Goal: Transaction & Acquisition: Obtain resource

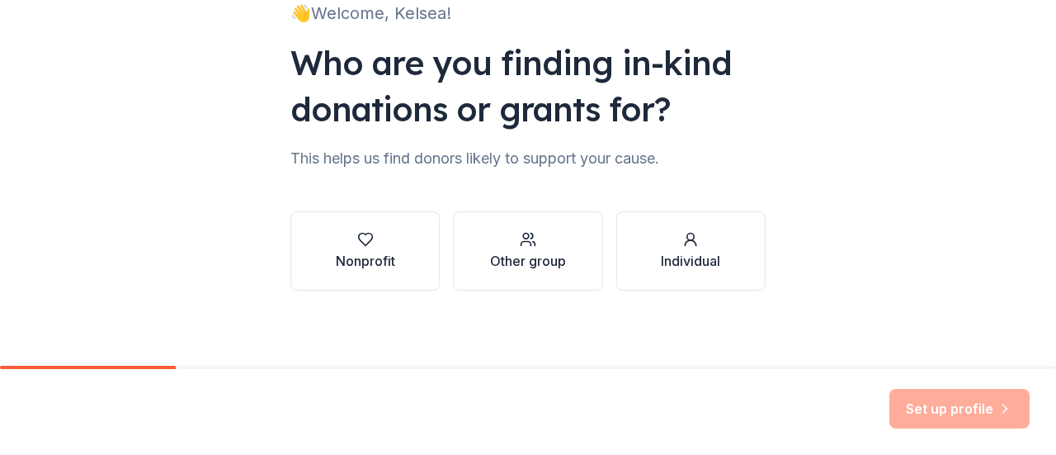
scroll to position [135, 0]
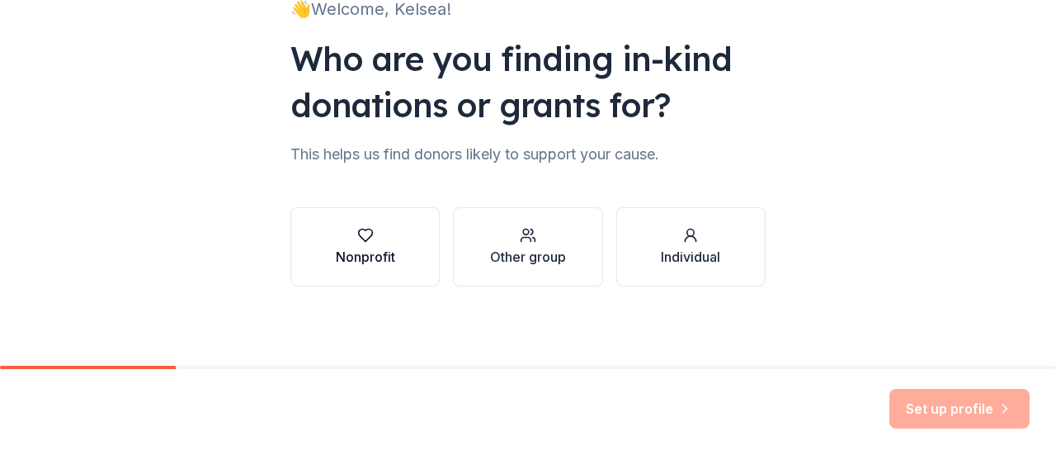
click at [336, 237] on div "button" at bounding box center [365, 235] width 59 height 17
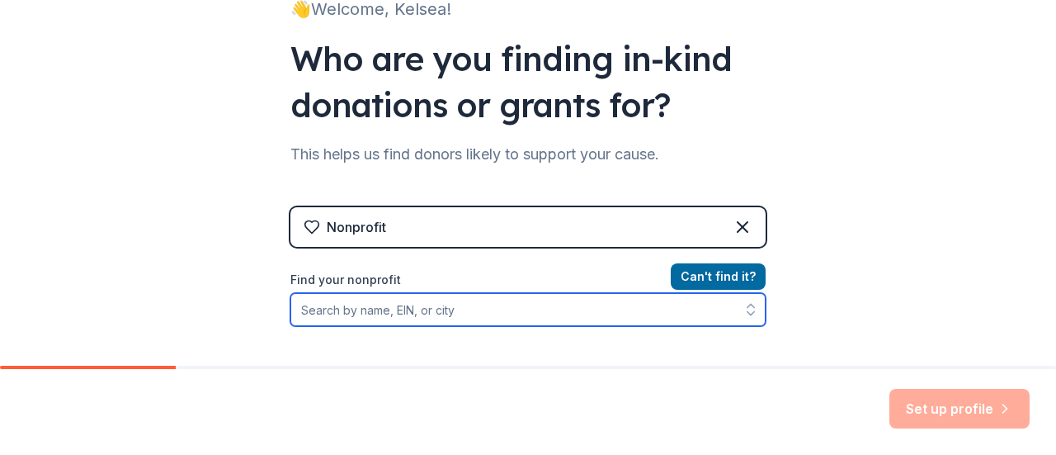
click at [567, 317] on input "Find your nonprofit" at bounding box center [527, 309] width 475 height 33
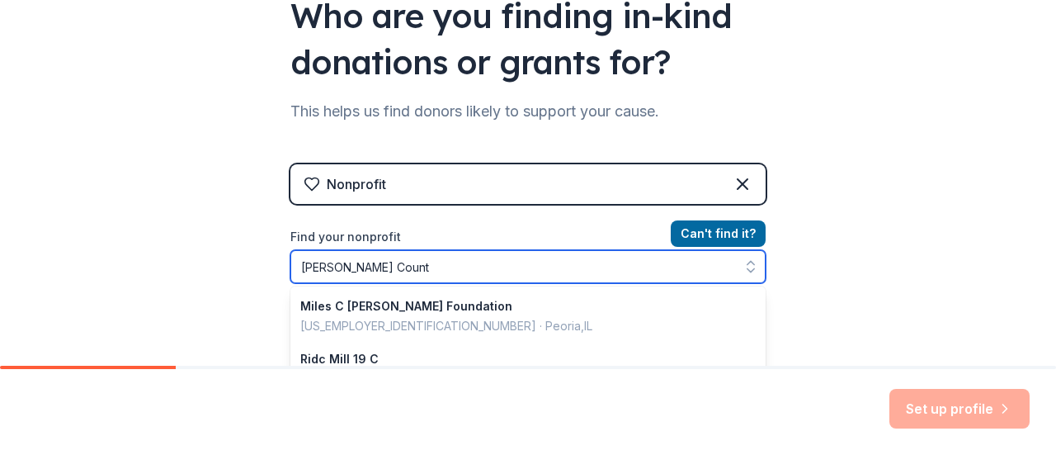
type input "[GEOGRAPHIC_DATA]"
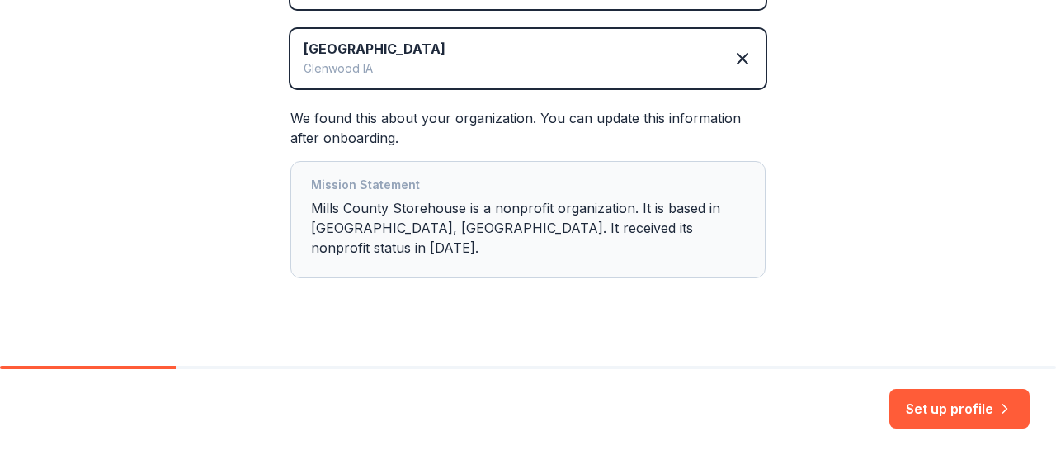
scroll to position [377, 0]
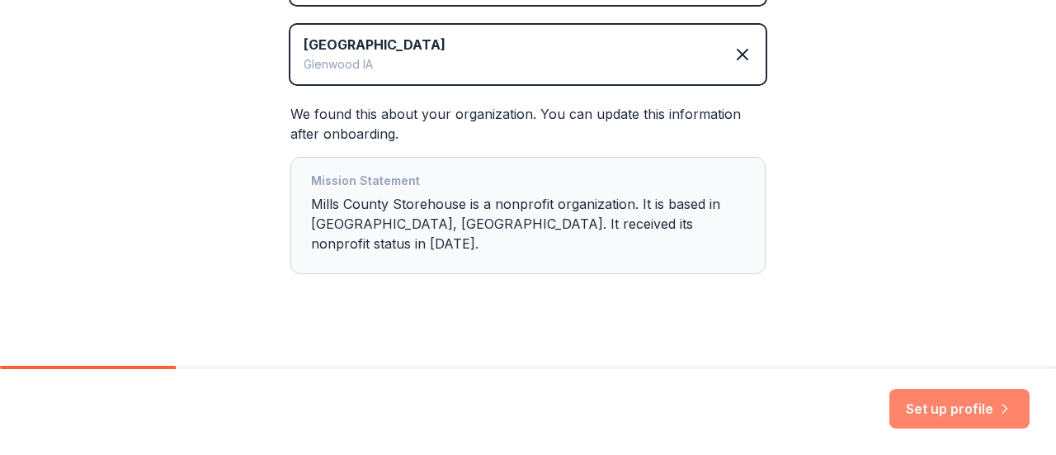
click at [963, 412] on button "Set up profile" at bounding box center [959, 409] width 140 height 40
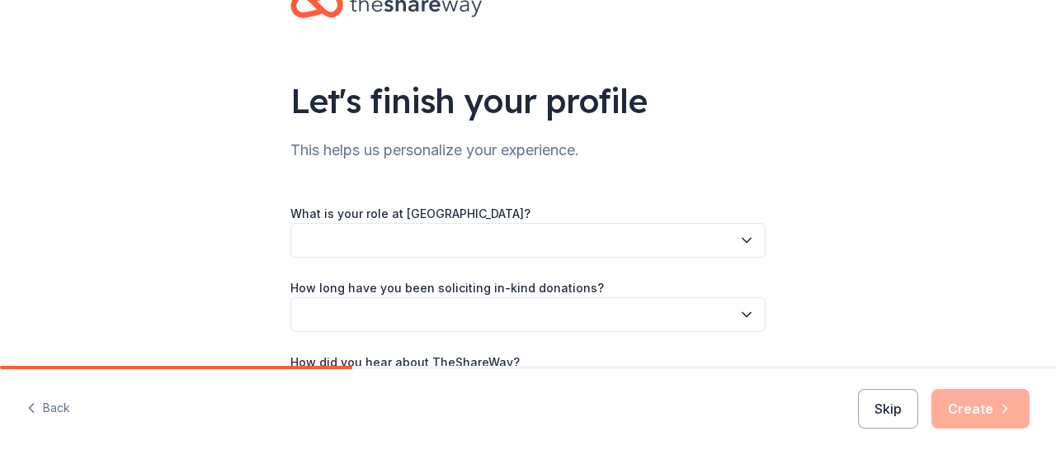
scroll to position [57, 0]
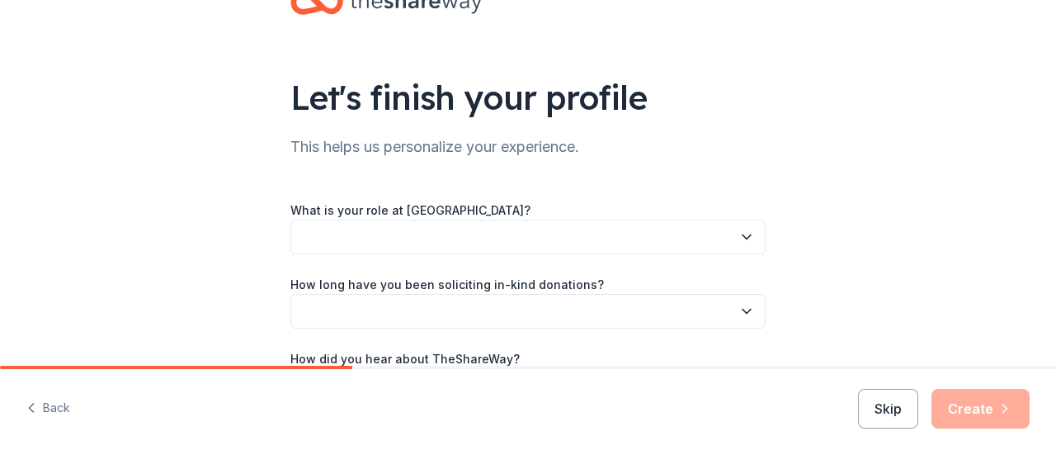
click at [482, 237] on button "button" at bounding box center [527, 236] width 475 height 35
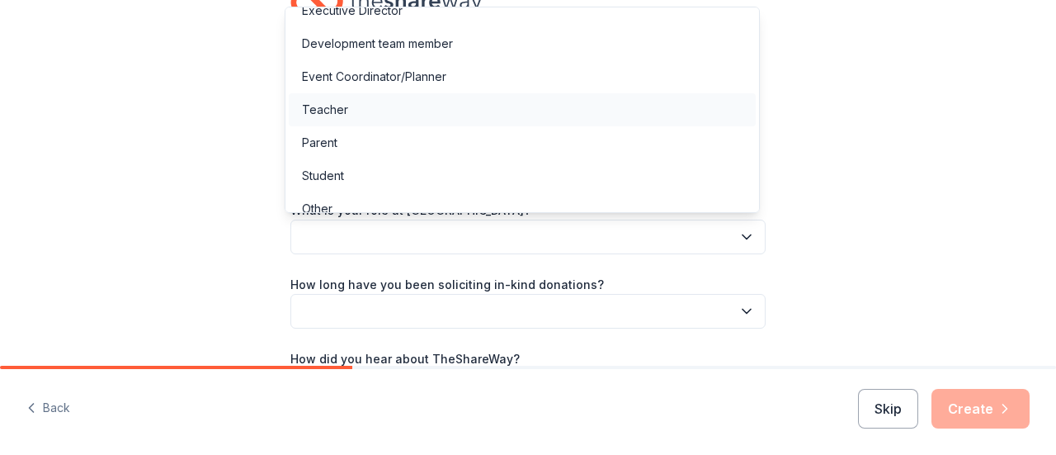
scroll to position [65, 0]
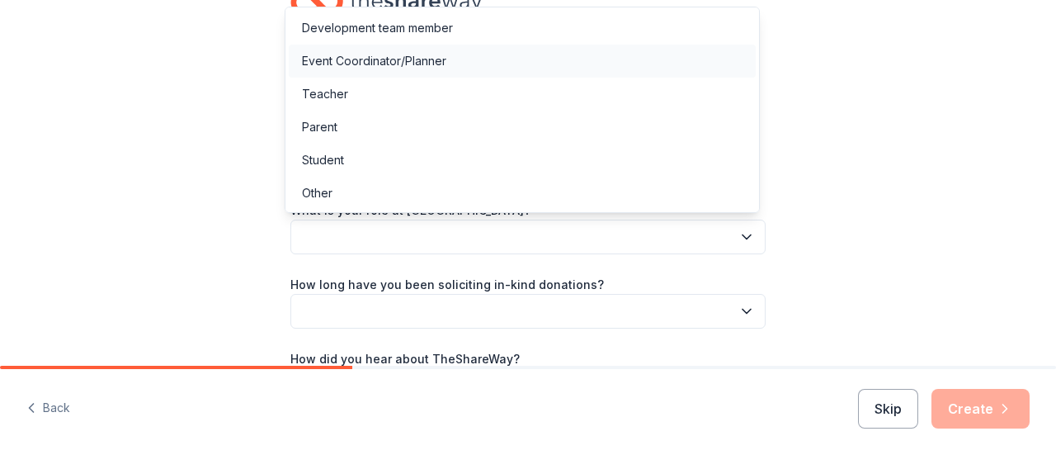
click at [444, 68] on div "Event Coordinator/Planner" at bounding box center [374, 61] width 144 height 20
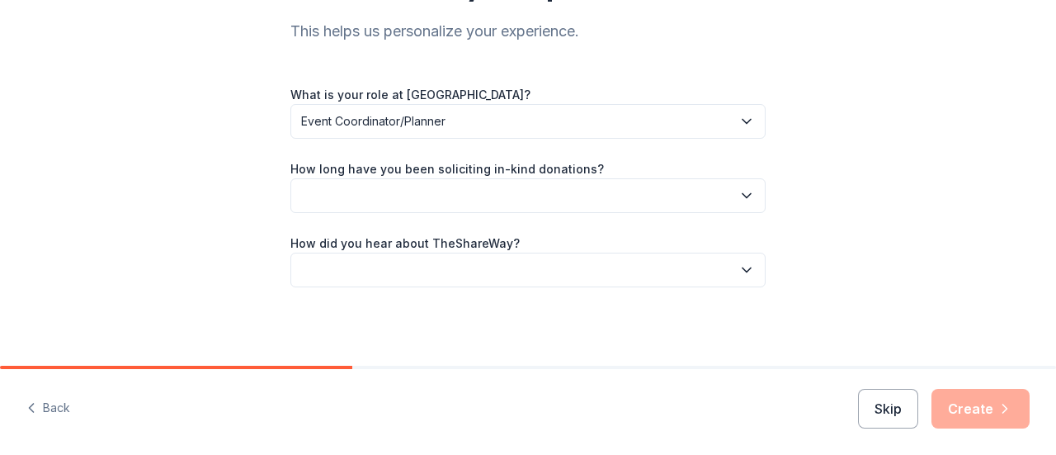
scroll to position [173, 0]
click at [522, 177] on button "button" at bounding box center [527, 194] width 475 height 35
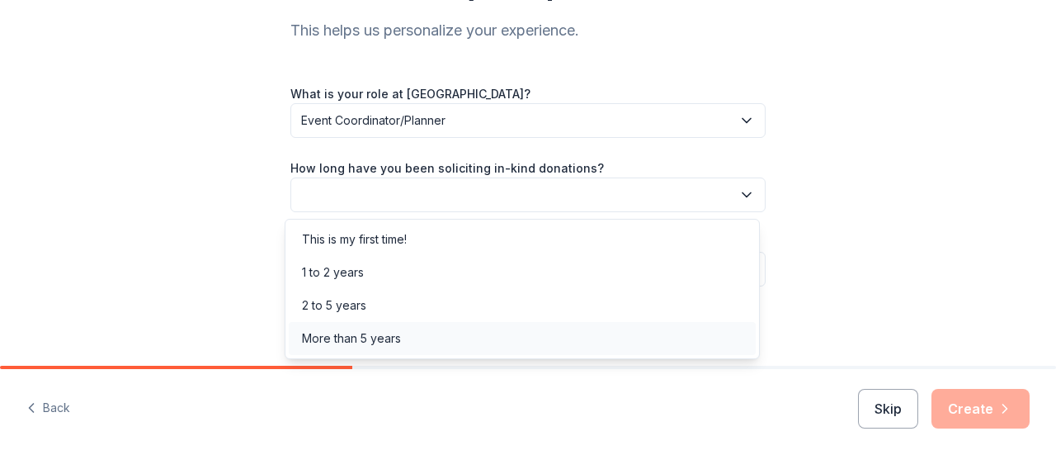
click at [427, 342] on div "More than 5 years" at bounding box center [522, 338] width 467 height 33
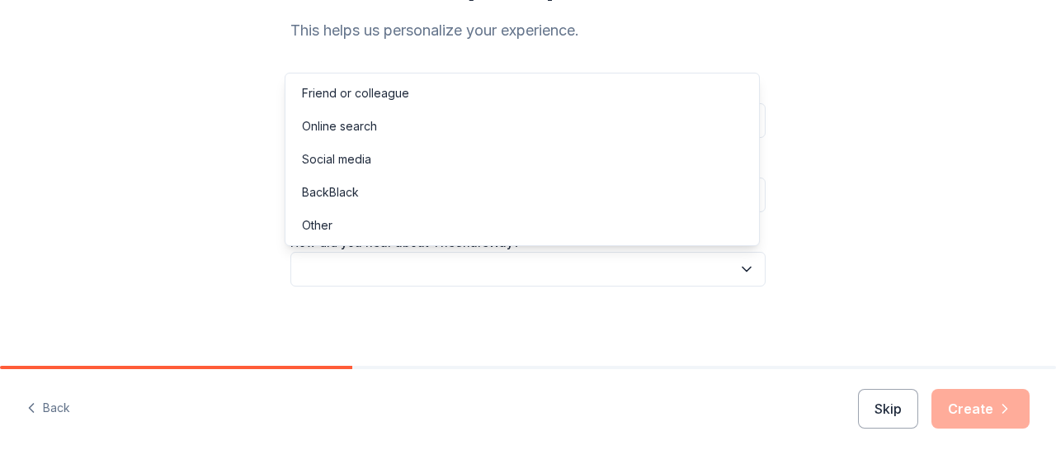
click at [424, 262] on button "button" at bounding box center [527, 269] width 475 height 35
click at [418, 125] on div "Online search" at bounding box center [522, 126] width 467 height 33
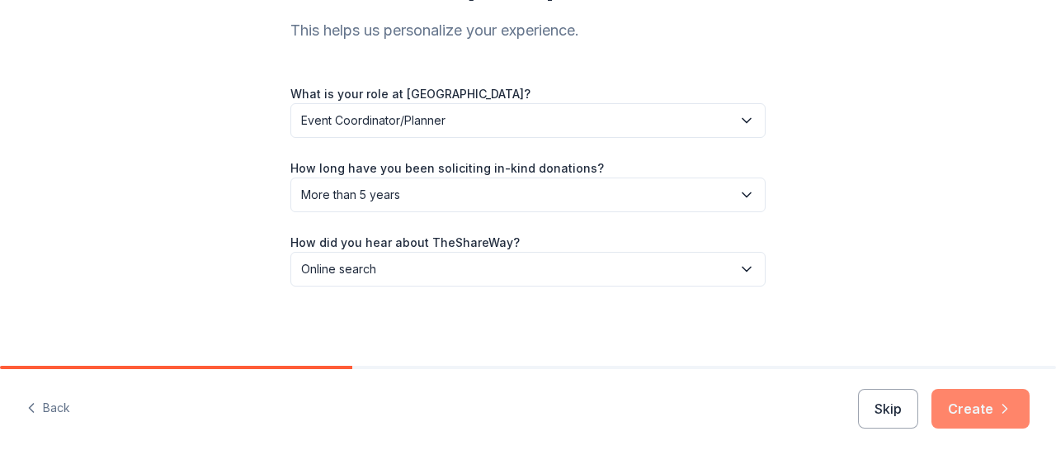
click at [988, 416] on button "Create" at bounding box center [981, 409] width 98 height 40
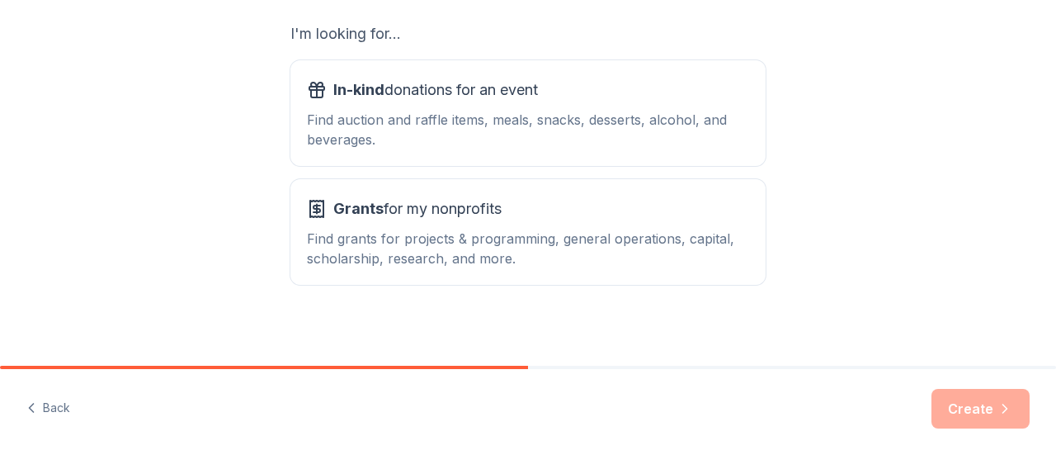
scroll to position [300, 0]
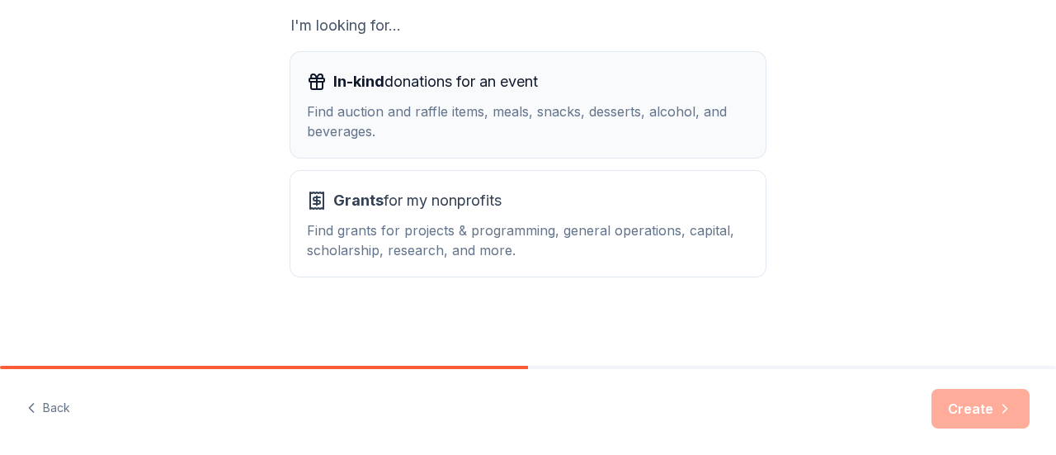
click at [477, 114] on div "Find auction and raffle items, meals, snacks, desserts, alcohol, and beverages." at bounding box center [528, 121] width 442 height 40
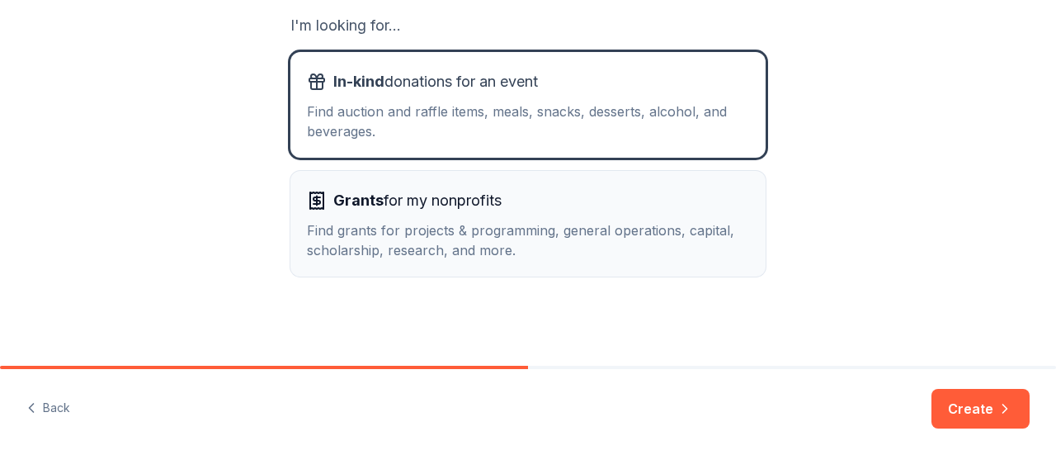
click at [639, 234] on div "Find grants for projects & programming, general operations, capital, scholarshi…" at bounding box center [528, 240] width 442 height 40
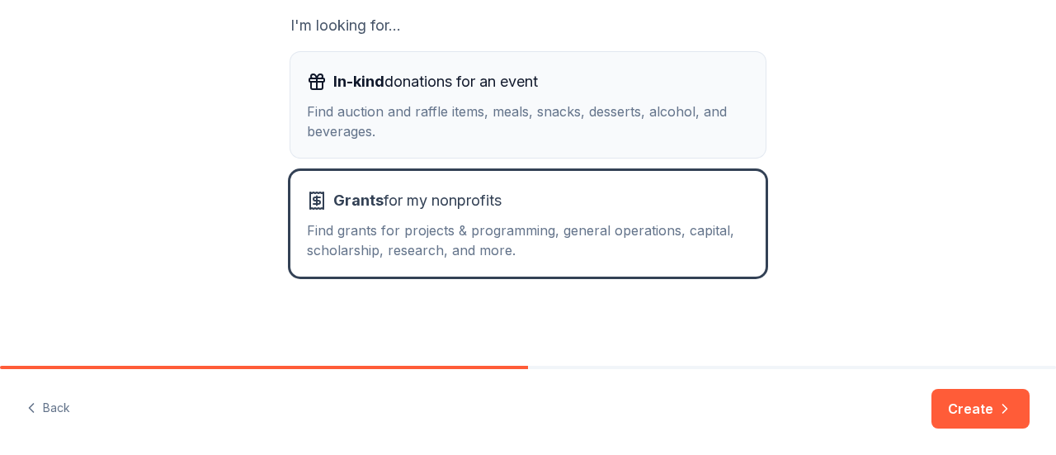
click at [597, 120] on div "Find auction and raffle items, meals, snacks, desserts, alcohol, and beverages." at bounding box center [528, 121] width 442 height 40
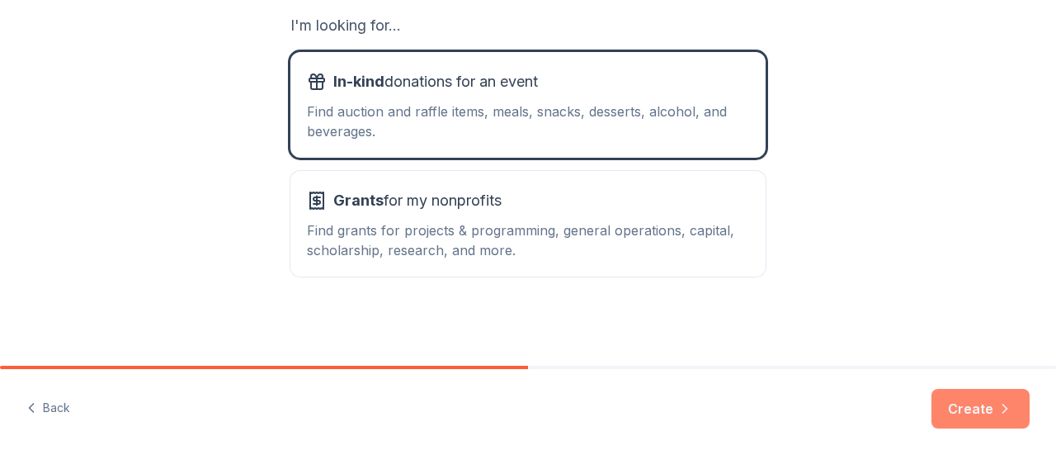
click at [998, 402] on icon "button" at bounding box center [1005, 408] width 17 height 17
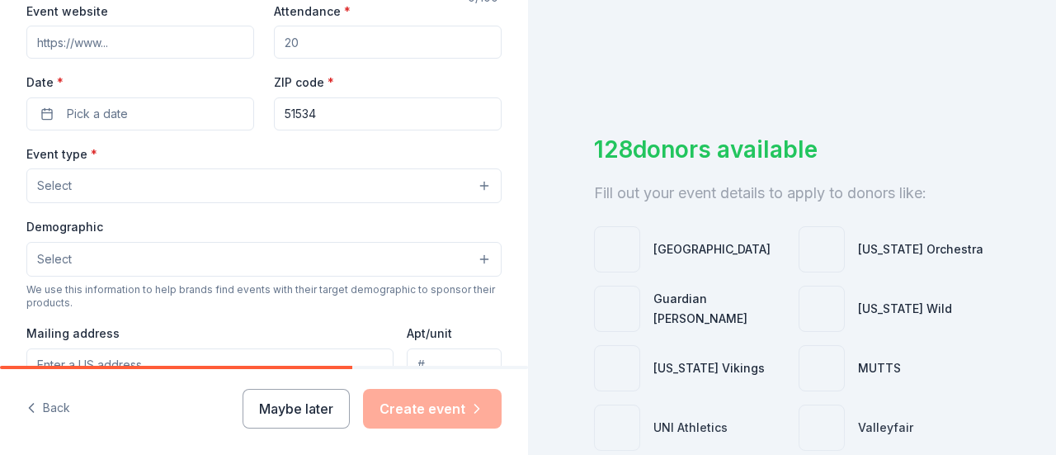
scroll to position [329, 0]
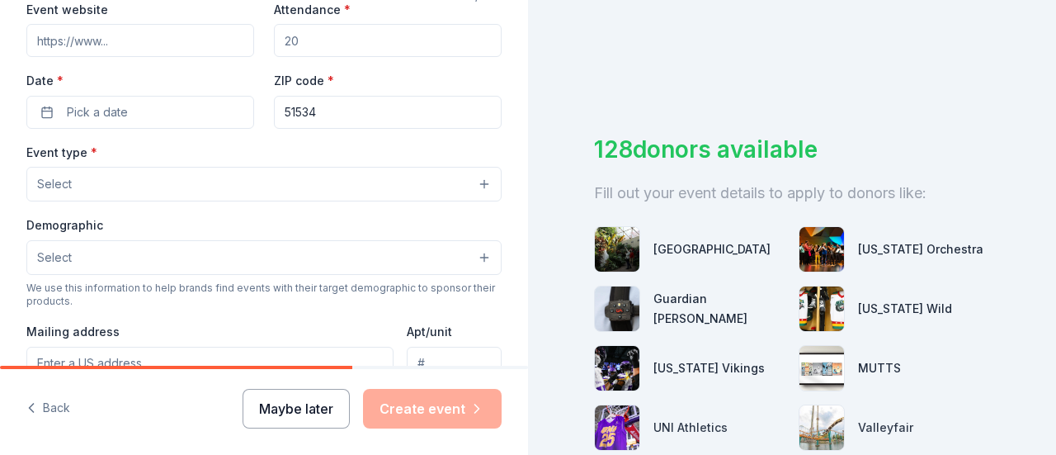
click at [334, 407] on button "Maybe later" at bounding box center [296, 409] width 107 height 40
click at [280, 415] on button "Maybe later" at bounding box center [296, 409] width 107 height 40
click at [303, 402] on button "Maybe later" at bounding box center [296, 409] width 107 height 40
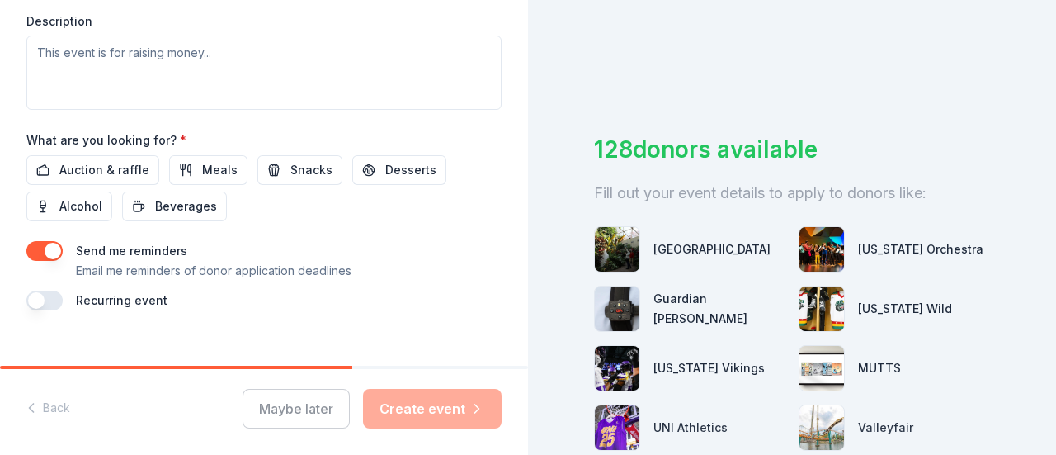
scroll to position [729, 0]
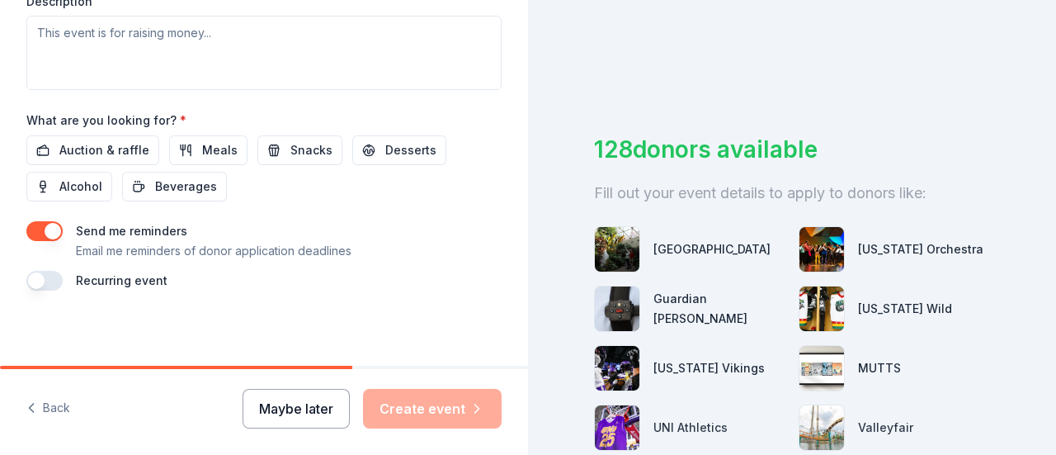
click at [290, 420] on button "Maybe later" at bounding box center [296, 409] width 107 height 40
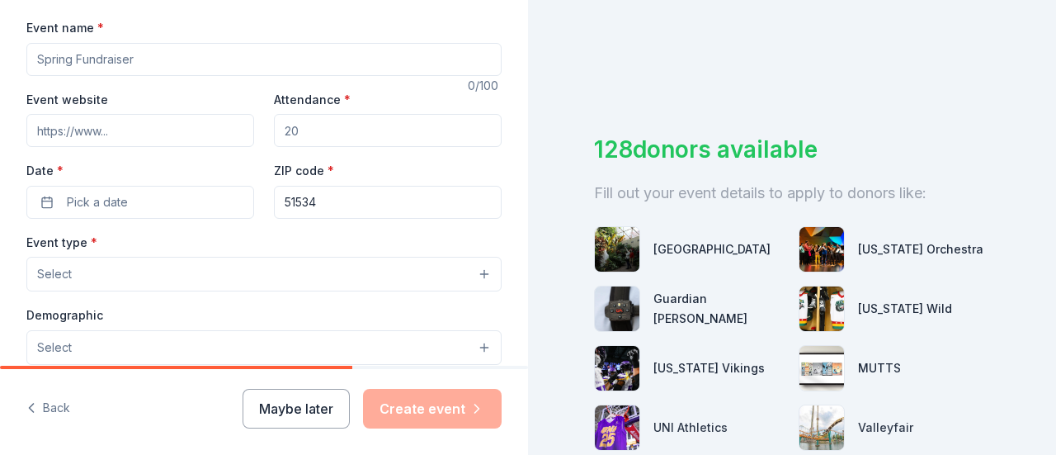
scroll to position [0, 0]
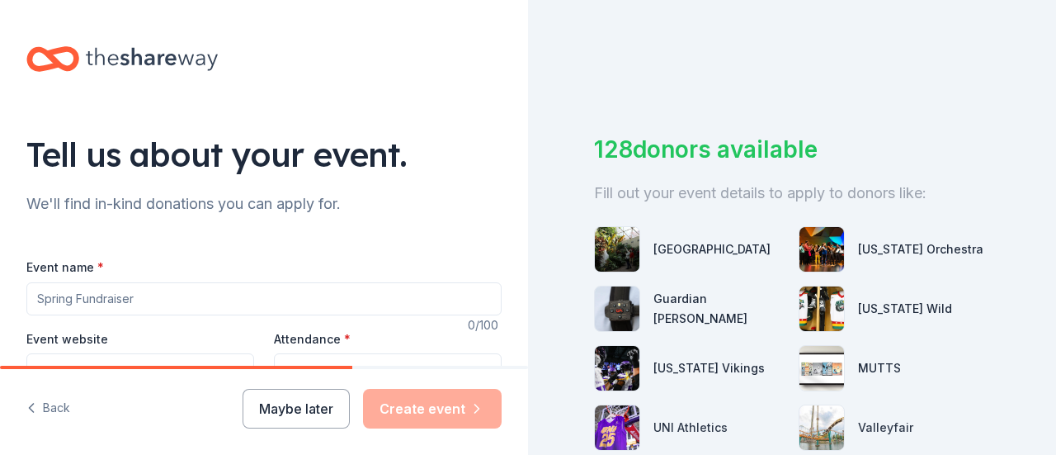
click at [931, 70] on div "128 donors available Fill out your event details to apply to donors like: Great…" at bounding box center [792, 227] width 528 height 455
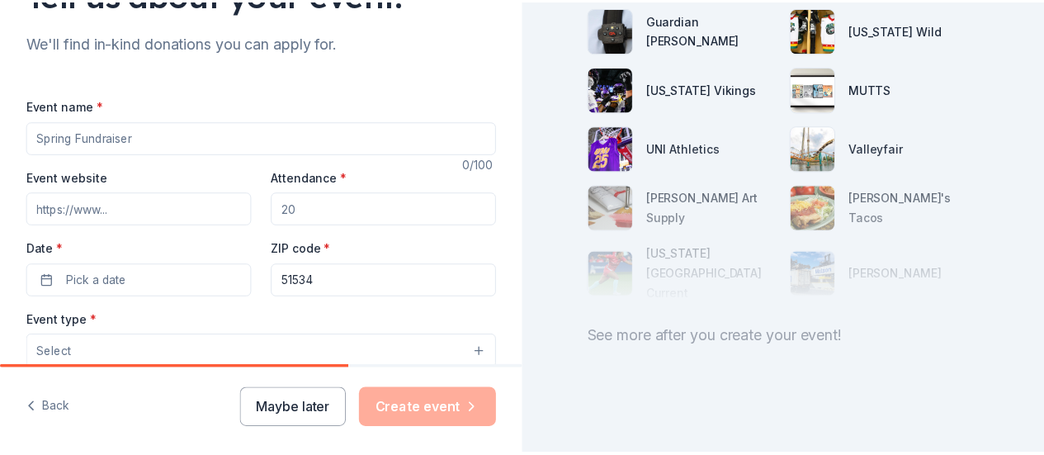
scroll to position [162, 0]
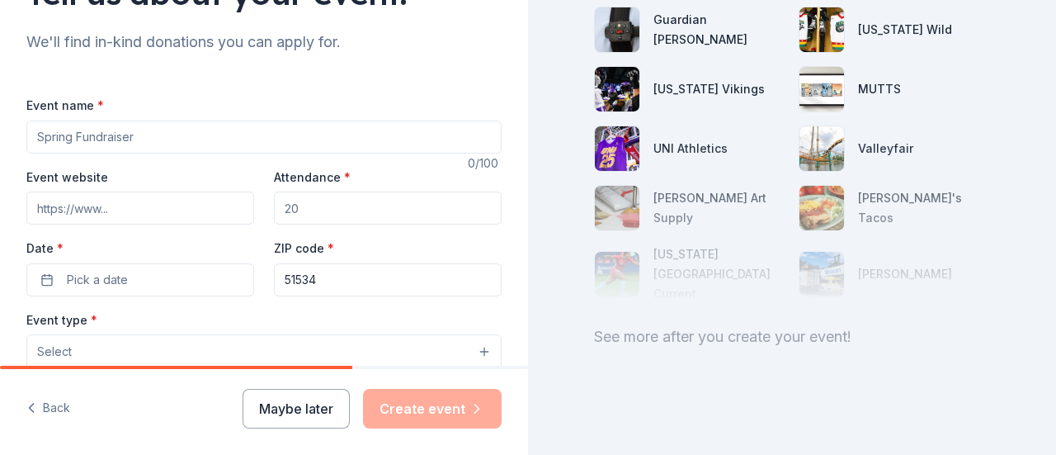
click at [215, 130] on input "Event name *" at bounding box center [263, 136] width 475 height 33
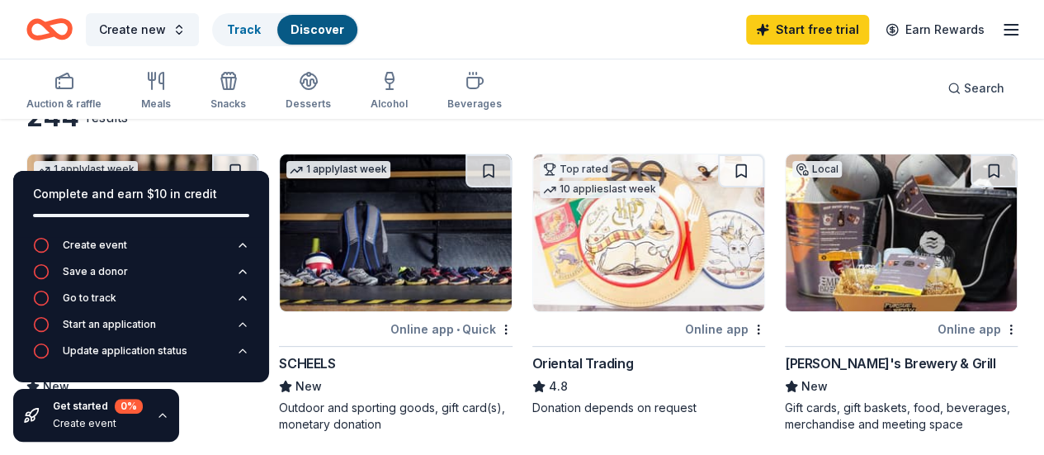
scroll to position [131, 0]
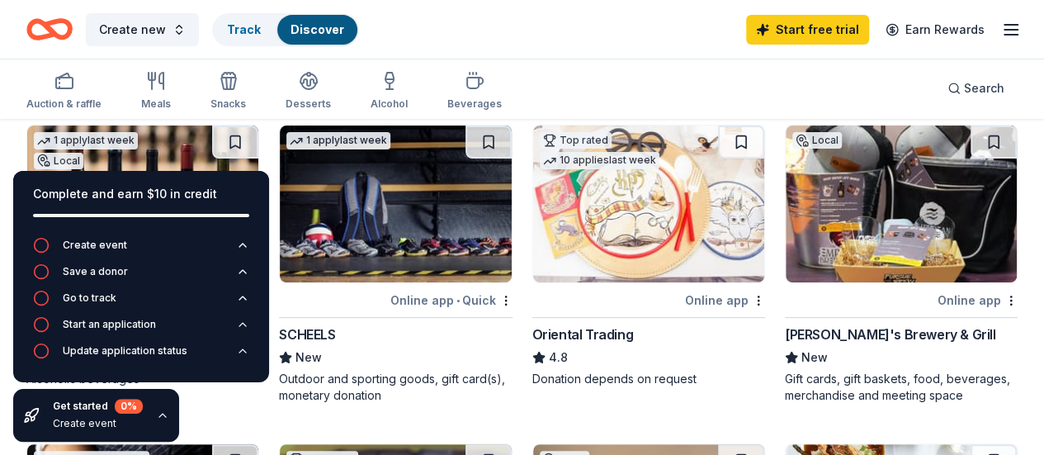
click at [161, 417] on icon "button" at bounding box center [162, 414] width 13 height 13
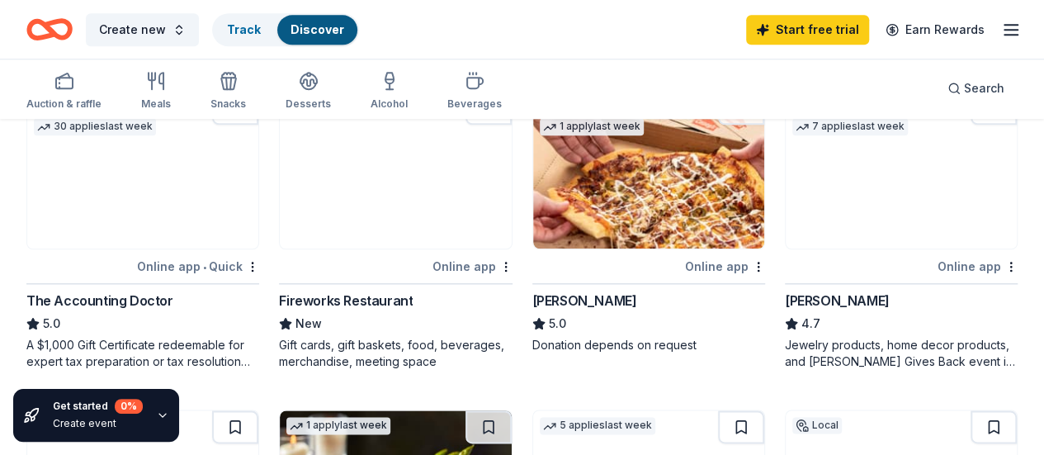
scroll to position [786, 0]
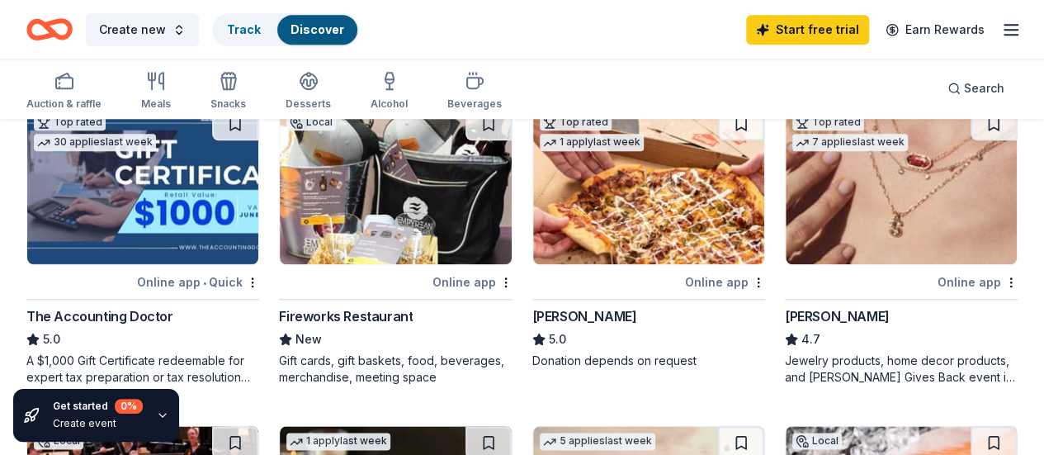
click at [533, 197] on img at bounding box center [648, 185] width 231 height 157
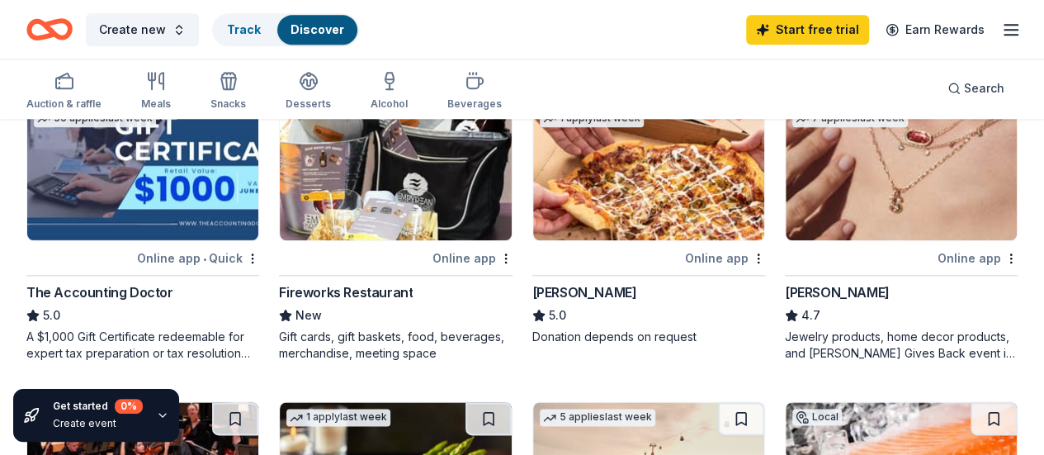
scroll to position [809, 0]
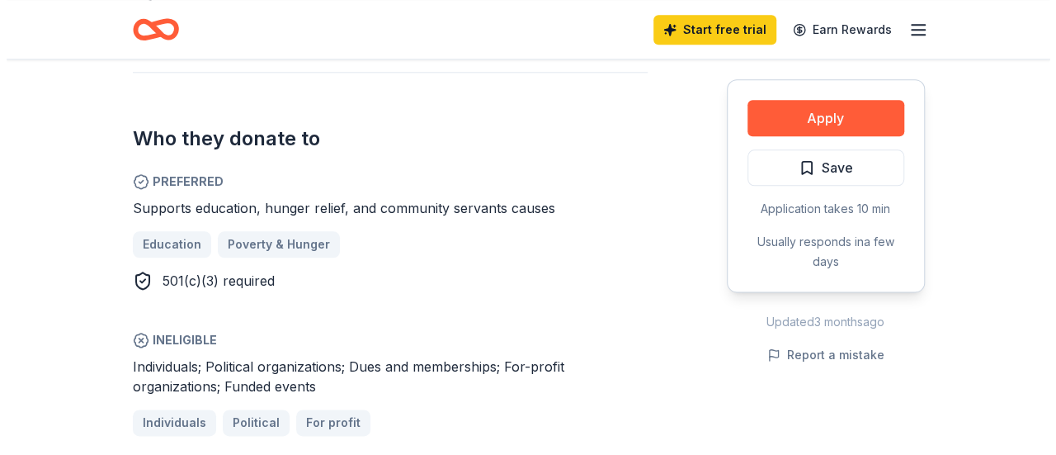
scroll to position [903, 0]
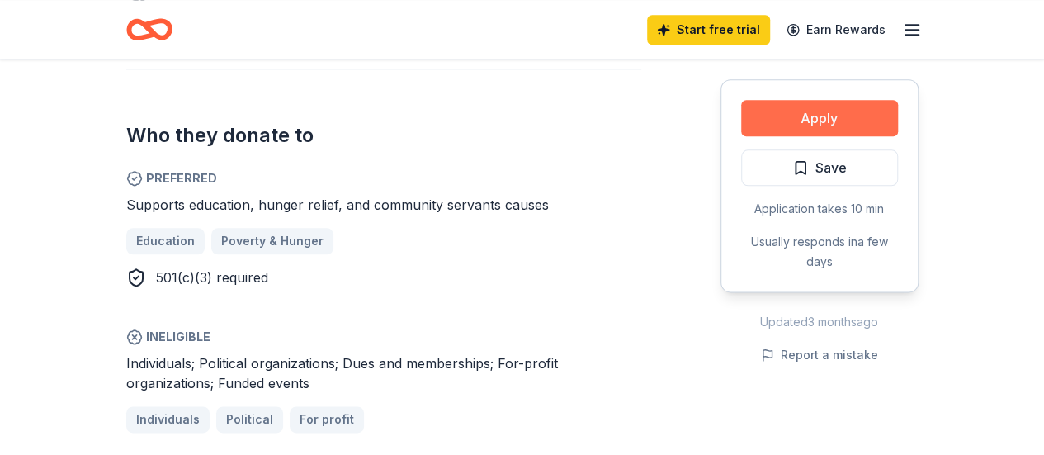
click at [861, 107] on button "Apply" at bounding box center [819, 118] width 157 height 36
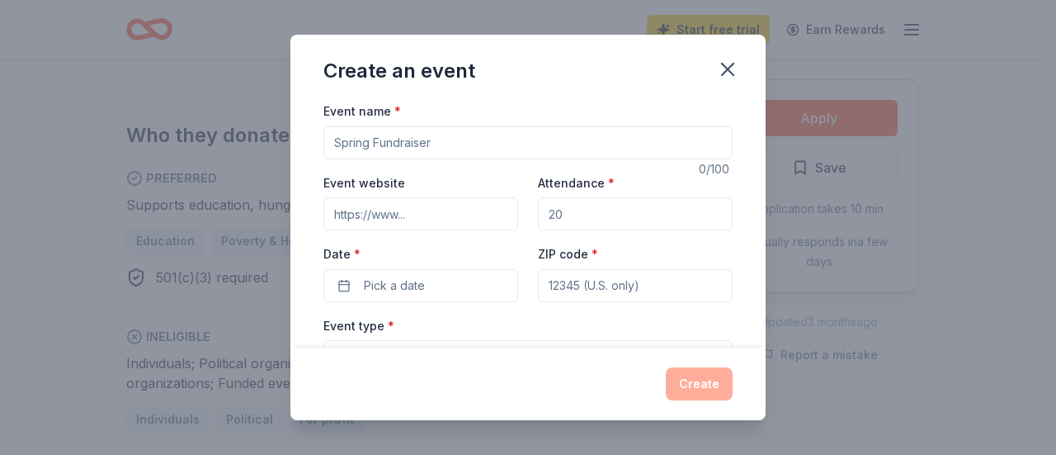
click at [442, 138] on input "Event name *" at bounding box center [527, 142] width 409 height 33
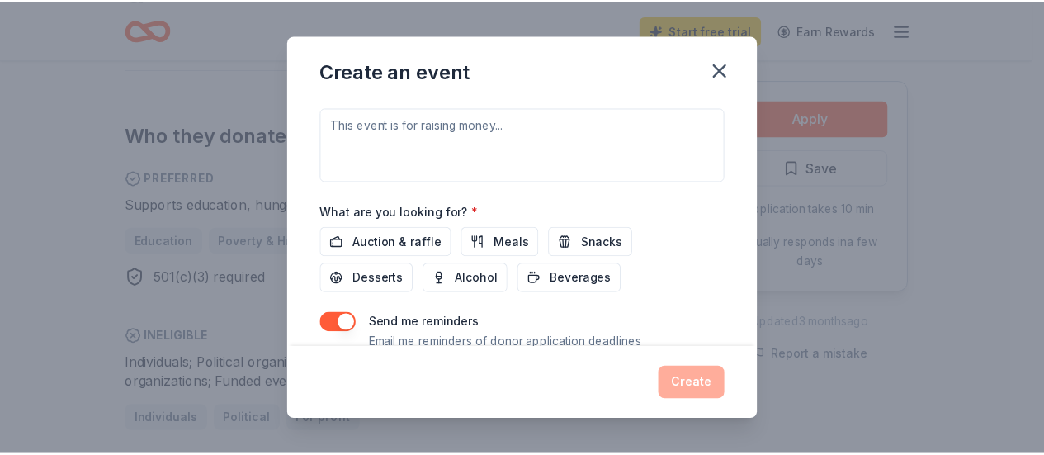
scroll to position [538, 0]
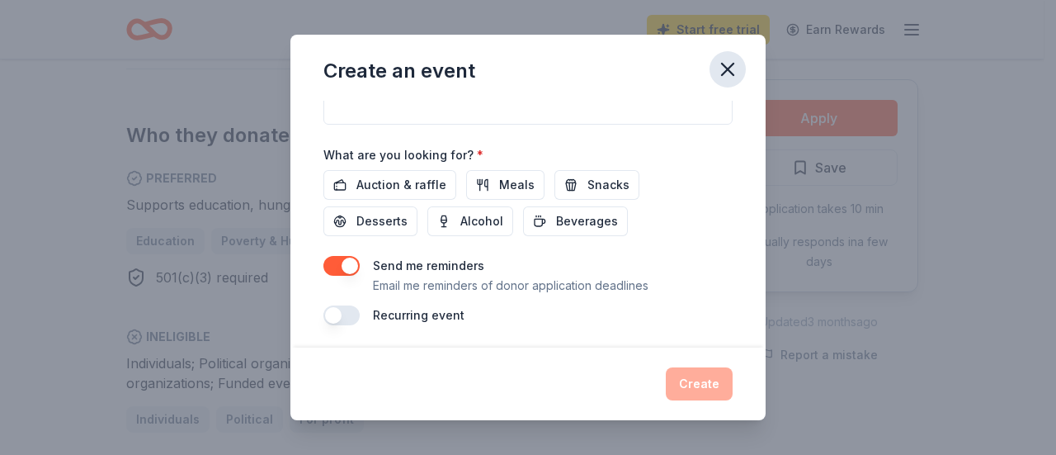
click at [729, 69] on icon "button" at bounding box center [728, 70] width 12 height 12
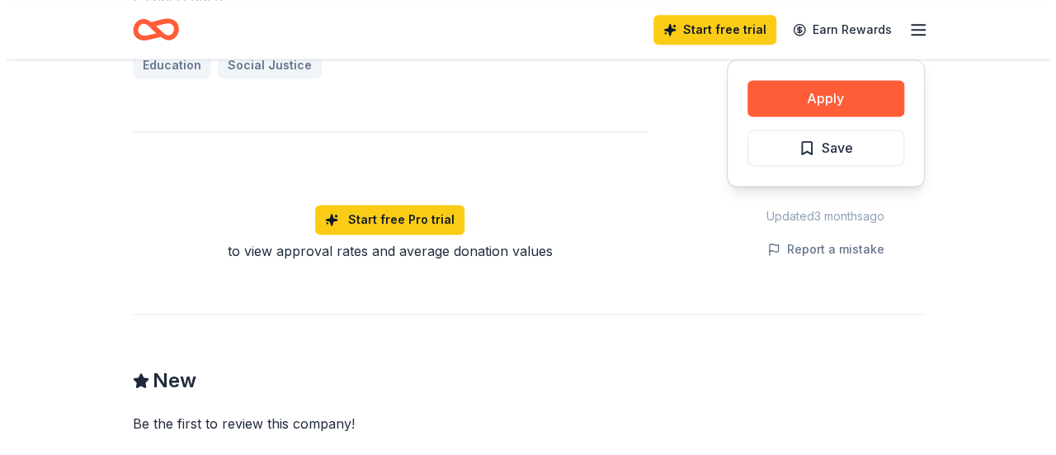
scroll to position [1111, 0]
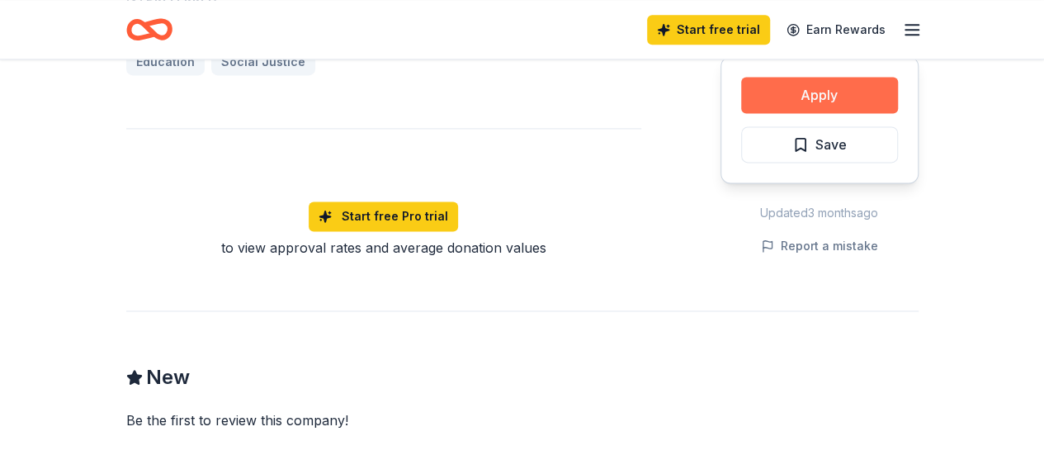
click at [812, 77] on button "Apply" at bounding box center [819, 95] width 157 height 36
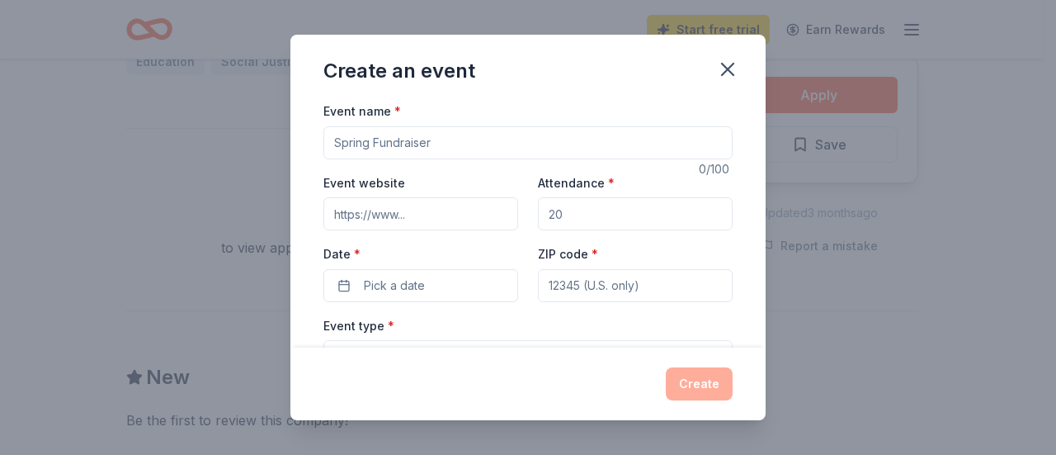
click at [484, 141] on input "Event name *" at bounding box center [527, 142] width 409 height 33
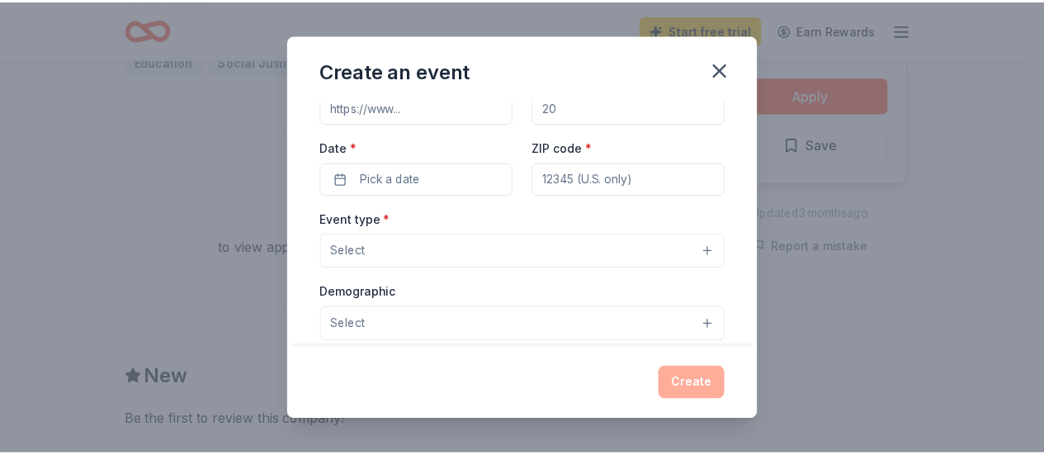
scroll to position [107, 0]
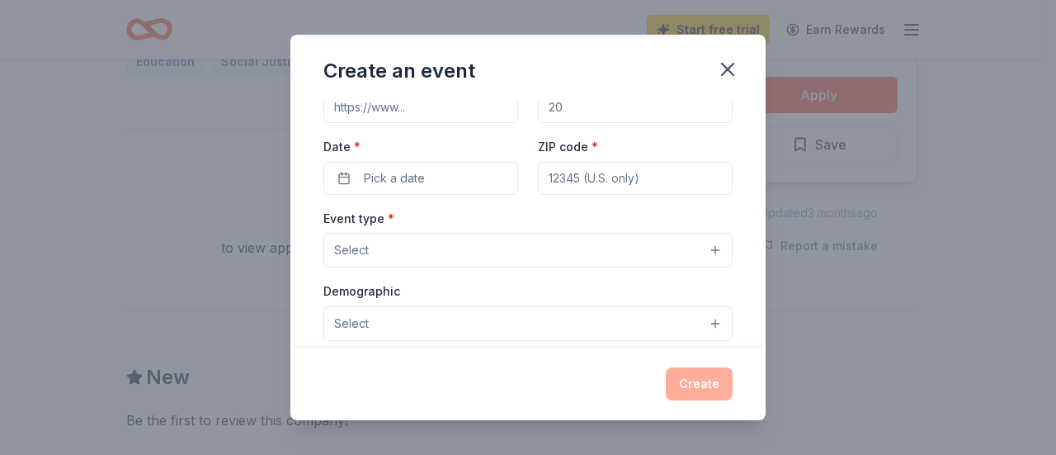
drag, startPoint x: 721, startPoint y: 68, endPoint x: 724, endPoint y: 49, distance: 19.3
click at [724, 49] on div "Create an event" at bounding box center [527, 68] width 475 height 66
click at [728, 75] on icon "button" at bounding box center [727, 69] width 23 height 23
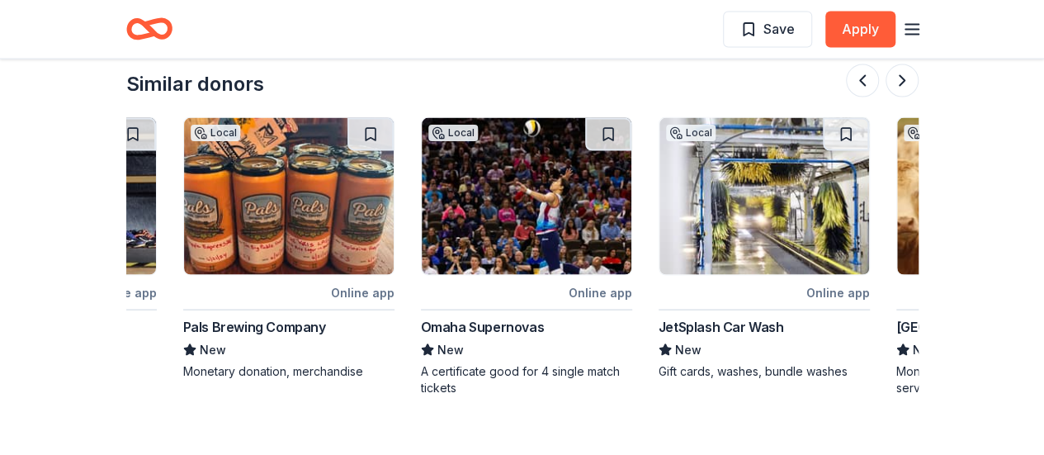
scroll to position [0, 432]
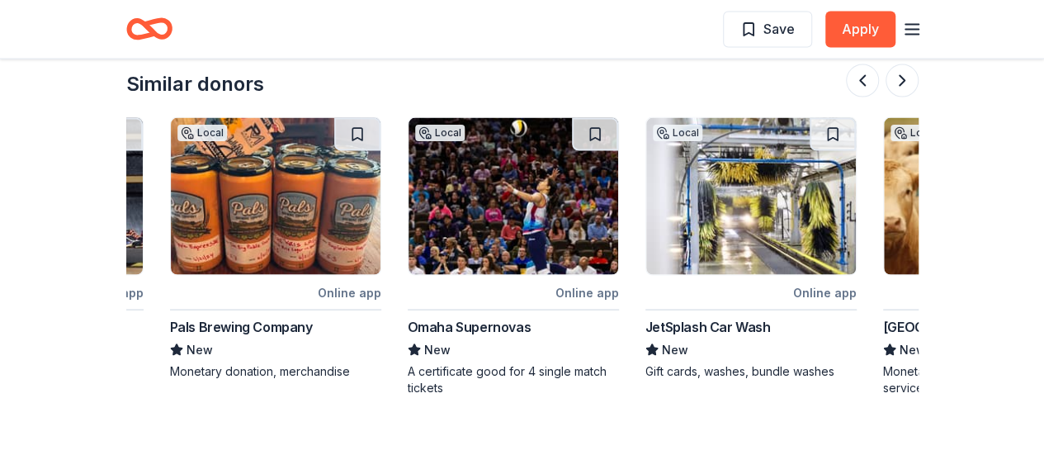
click at [561, 167] on img at bounding box center [513, 196] width 210 height 157
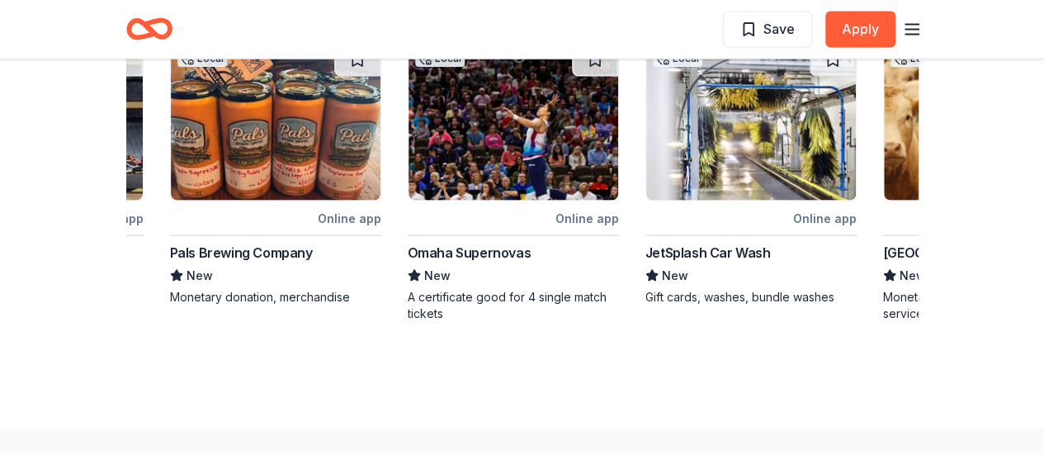
scroll to position [1557, 0]
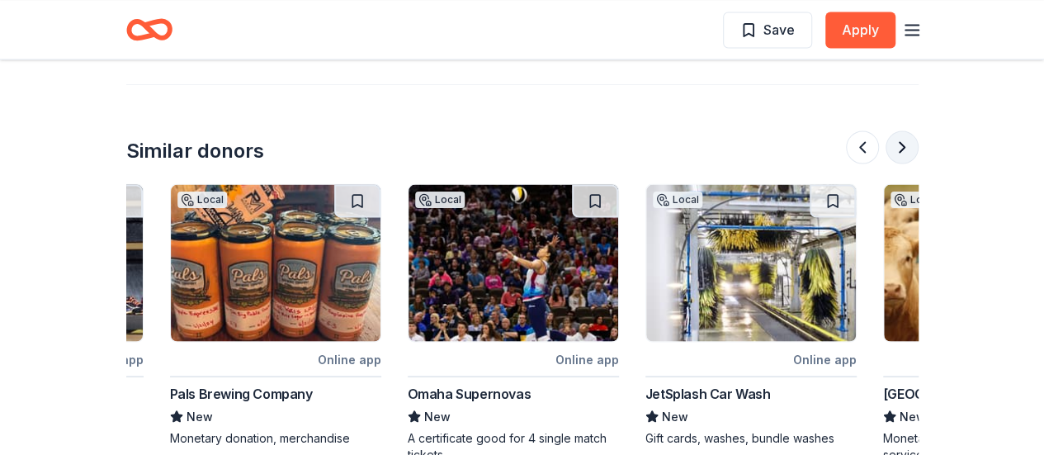
click at [902, 130] on button at bounding box center [901, 146] width 33 height 33
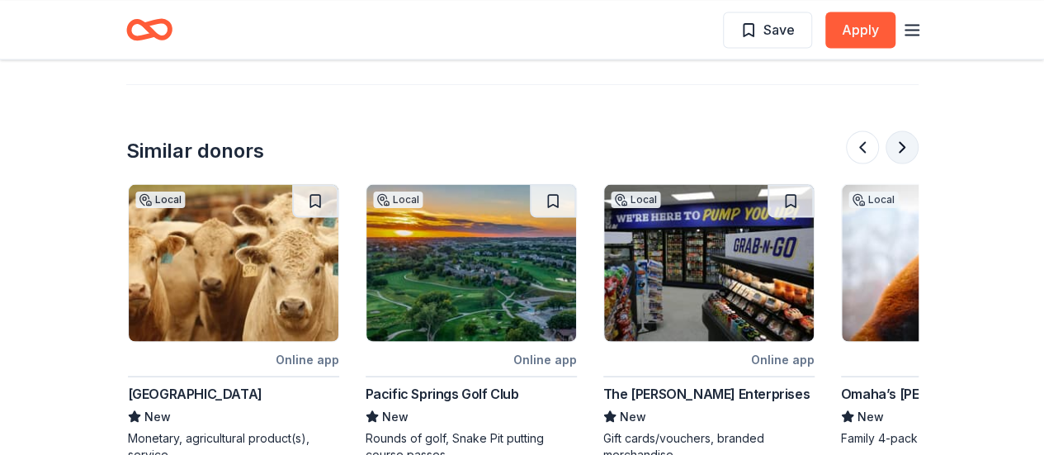
scroll to position [0, 1188]
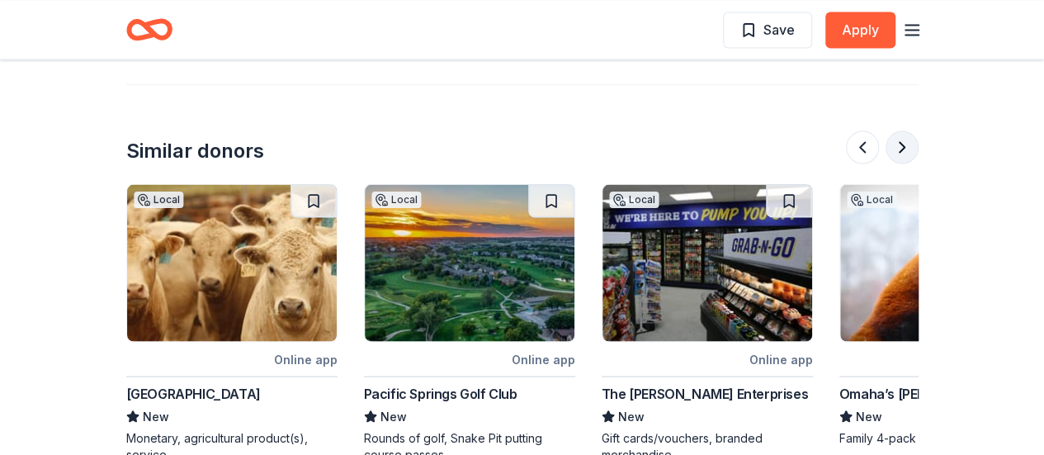
click at [902, 130] on button at bounding box center [901, 146] width 33 height 33
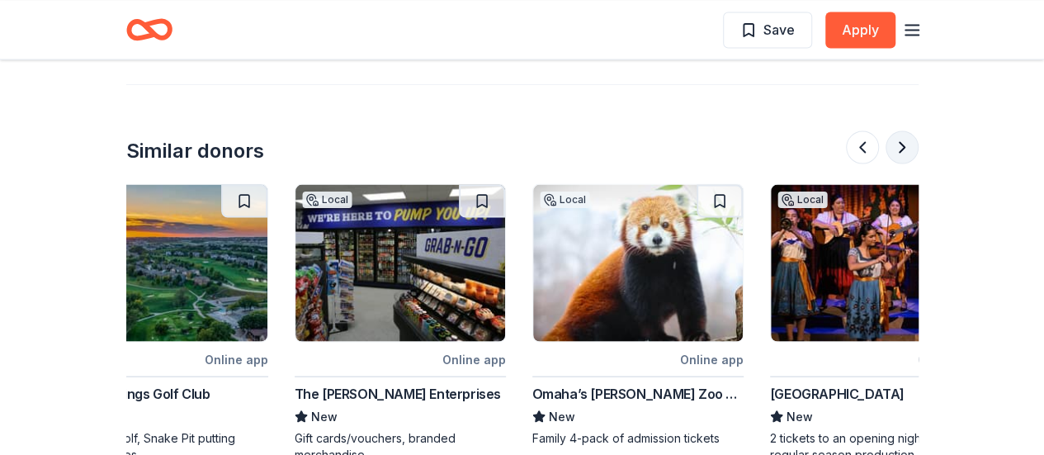
scroll to position [0, 1558]
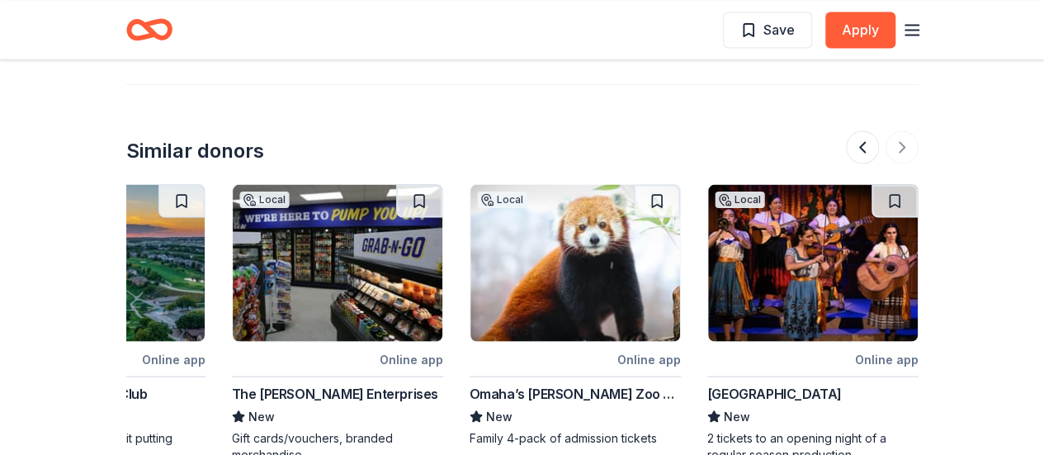
click at [536, 280] on img at bounding box center [575, 262] width 210 height 157
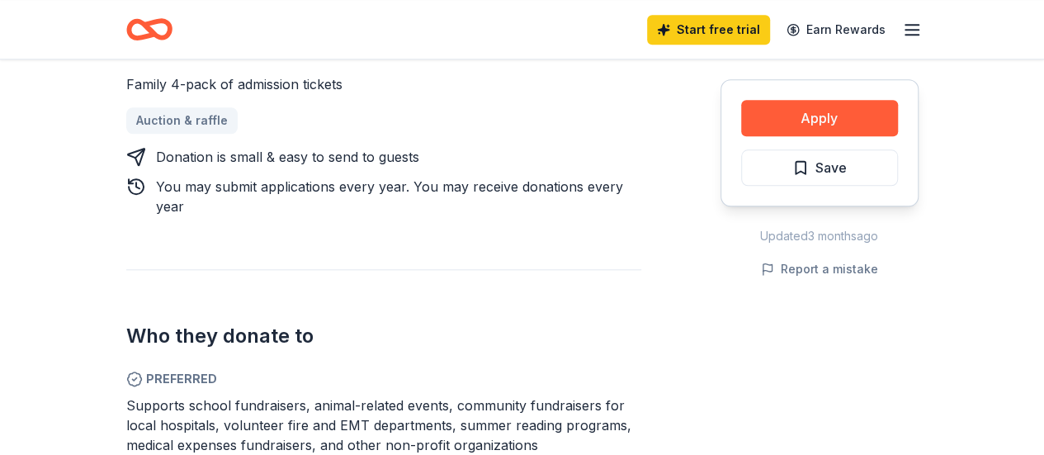
scroll to position [733, 0]
